Goal: Check status

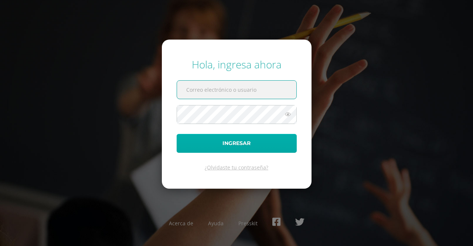
type input "r.delacruz.1bdb@gmail.com"
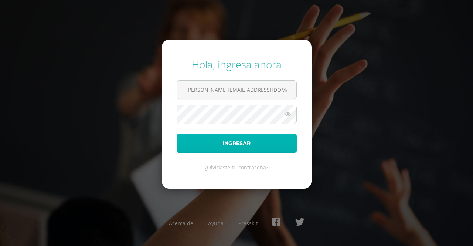
click at [222, 141] on button "Ingresar" at bounding box center [237, 143] width 120 height 19
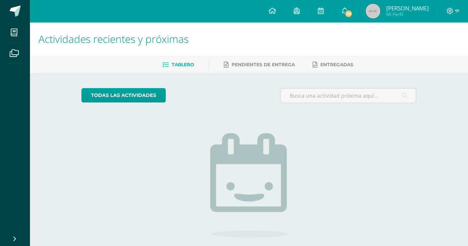
click at [391, 7] on span "[PERSON_NAME] Mi Perfil" at bounding box center [397, 11] width 66 height 15
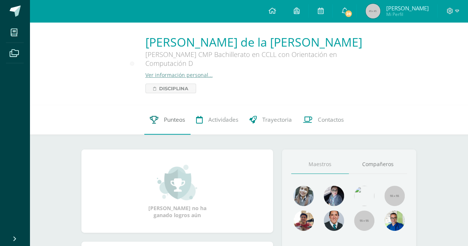
click at [165, 121] on span "Punteos" at bounding box center [174, 120] width 21 height 8
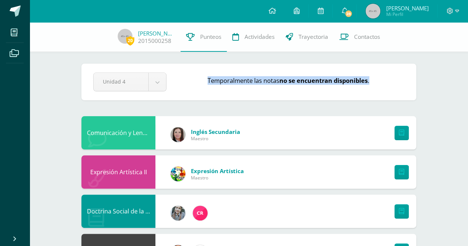
drag, startPoint x: 204, startPoint y: 82, endPoint x: 388, endPoint y: 71, distance: 184.6
click at [388, 71] on div "Pendiente Unidad 4 Unidad 1 Unidad 2 Unidad 3 Unidad 4 Temporalmente las notas …" at bounding box center [248, 82] width 335 height 37
click at [379, 80] on div "Temporalmente las notas no se encuentran disponibles ." at bounding box center [288, 81] width 238 height 11
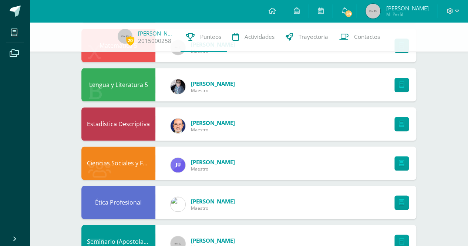
scroll to position [402, 0]
